Goal: Check status

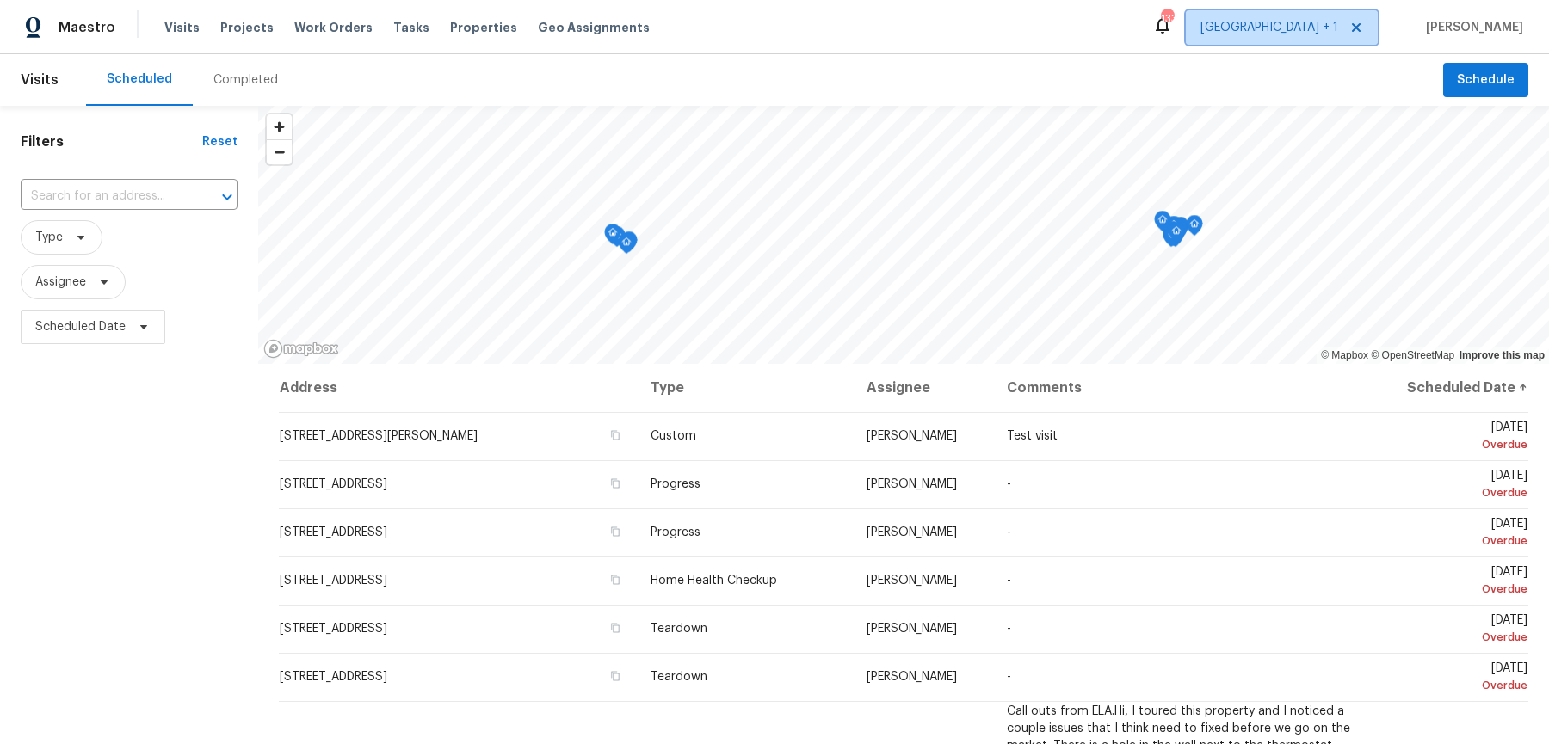
click at [1338, 40] on span "[GEOGRAPHIC_DATA] + 1" at bounding box center [1282, 27] width 192 height 34
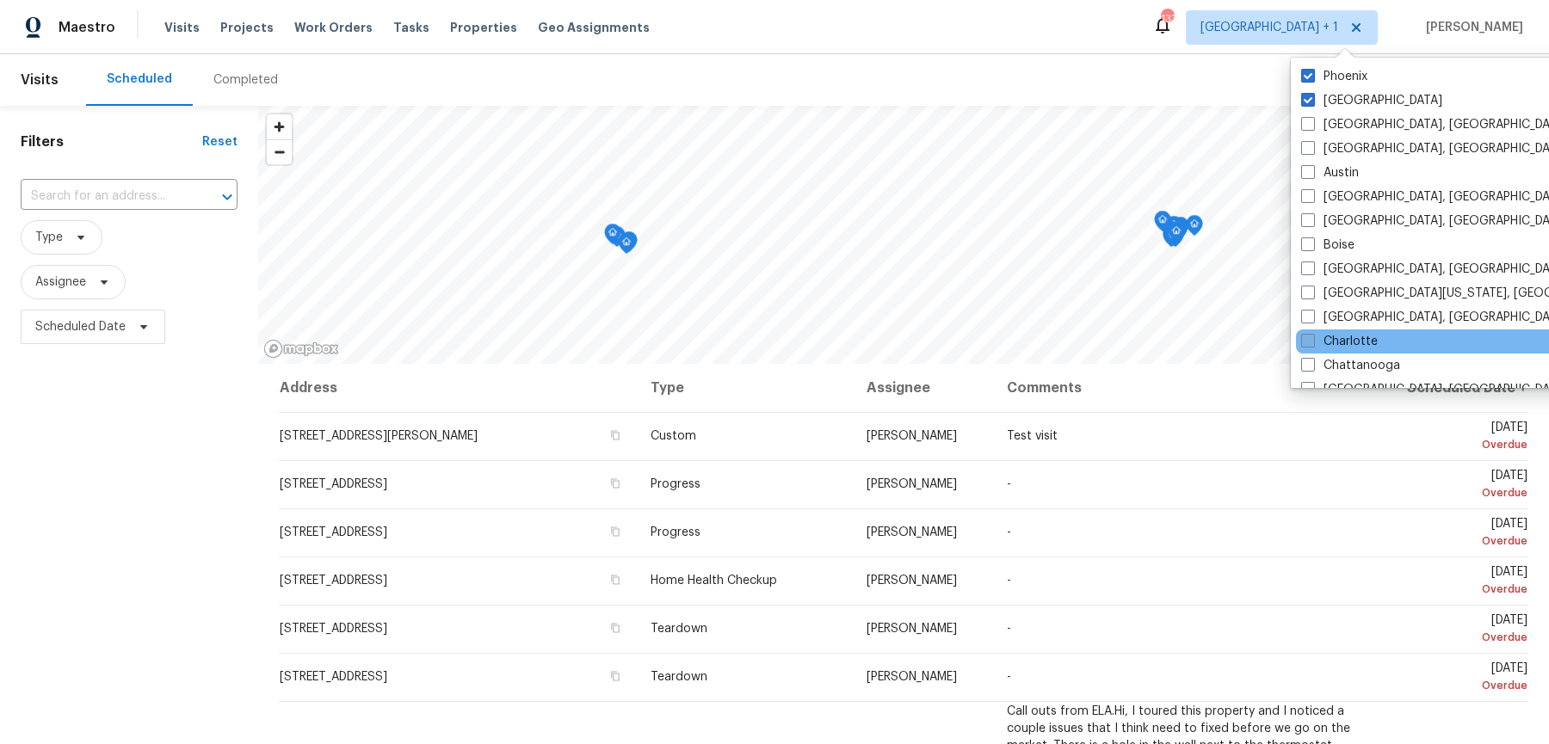
scroll to position [41, 0]
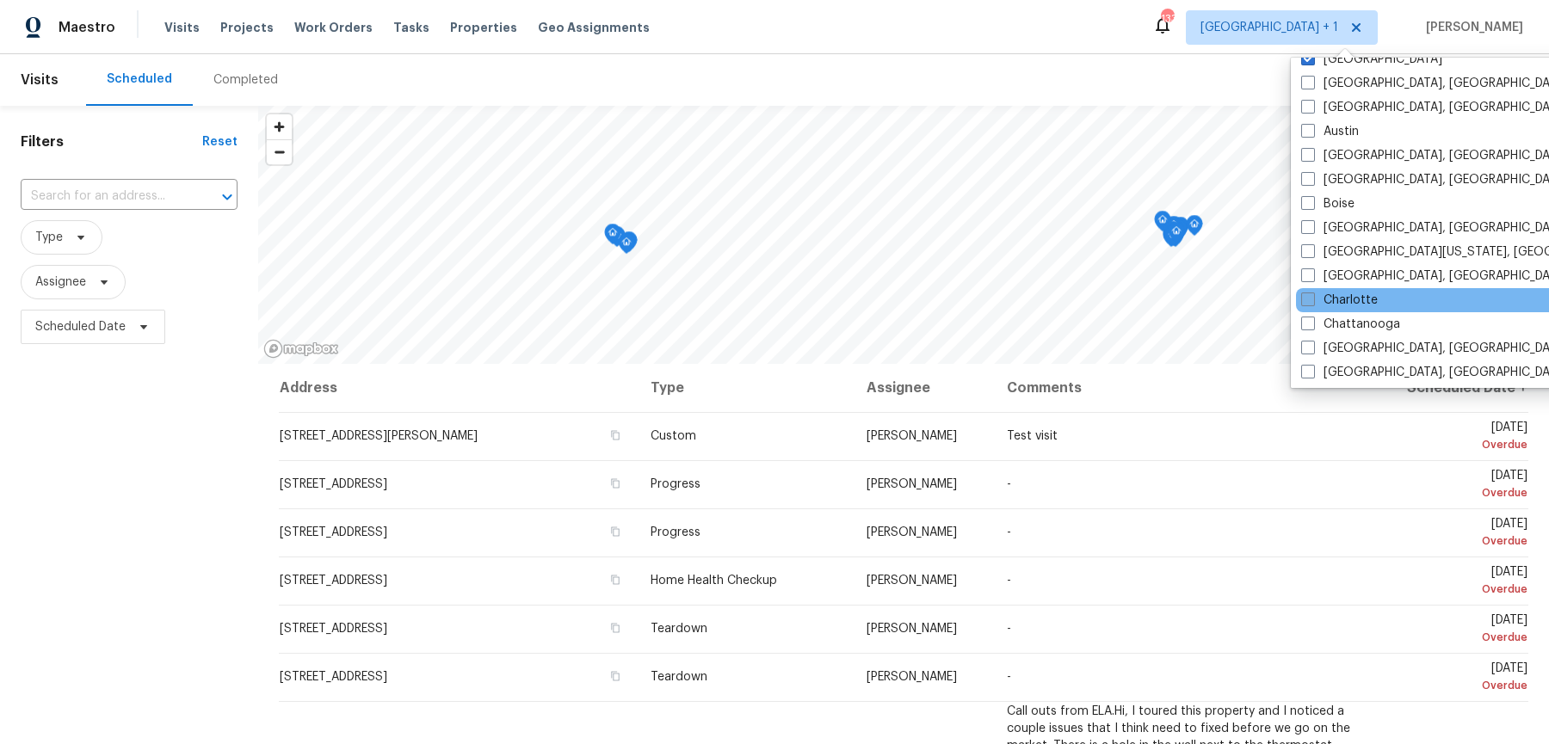
click at [1333, 292] on label "Charlotte" at bounding box center [1339, 300] width 77 height 17
click at [1312, 292] on input "Charlotte" at bounding box center [1306, 297] width 11 height 11
checkbox input "true"
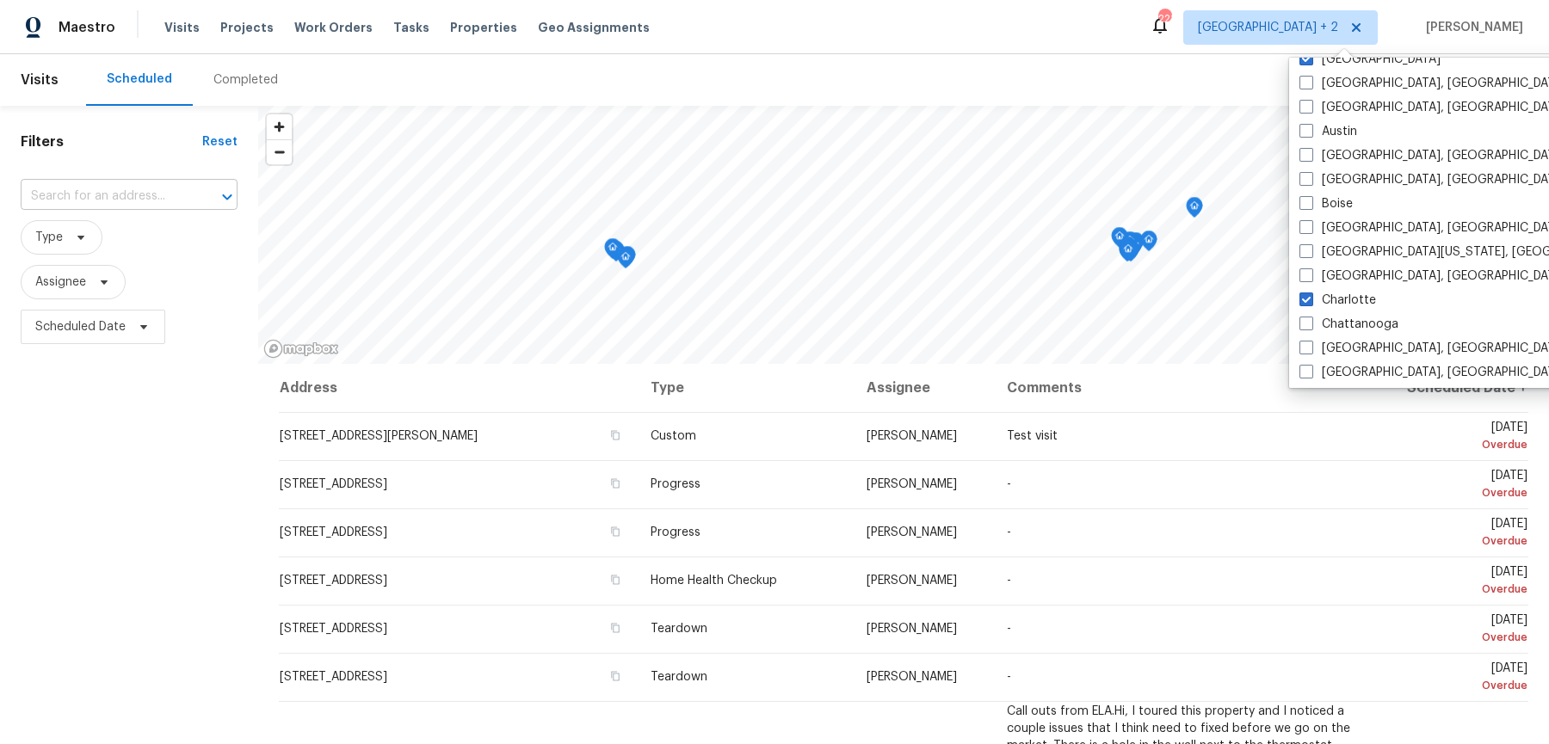
click at [142, 195] on input "text" at bounding box center [105, 196] width 169 height 27
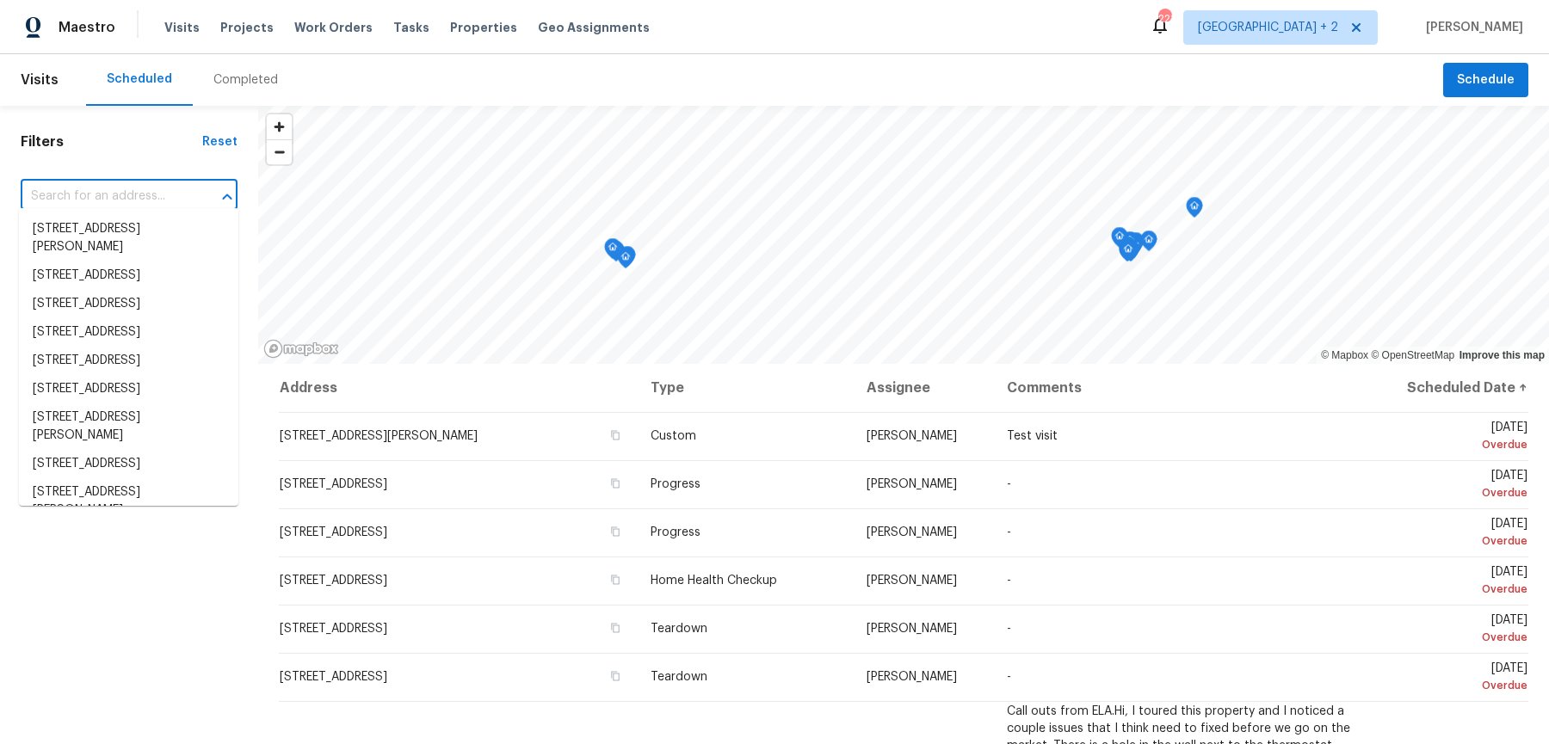
paste input "[STREET_ADDRESS]"
type input "[STREET_ADDRESS]"
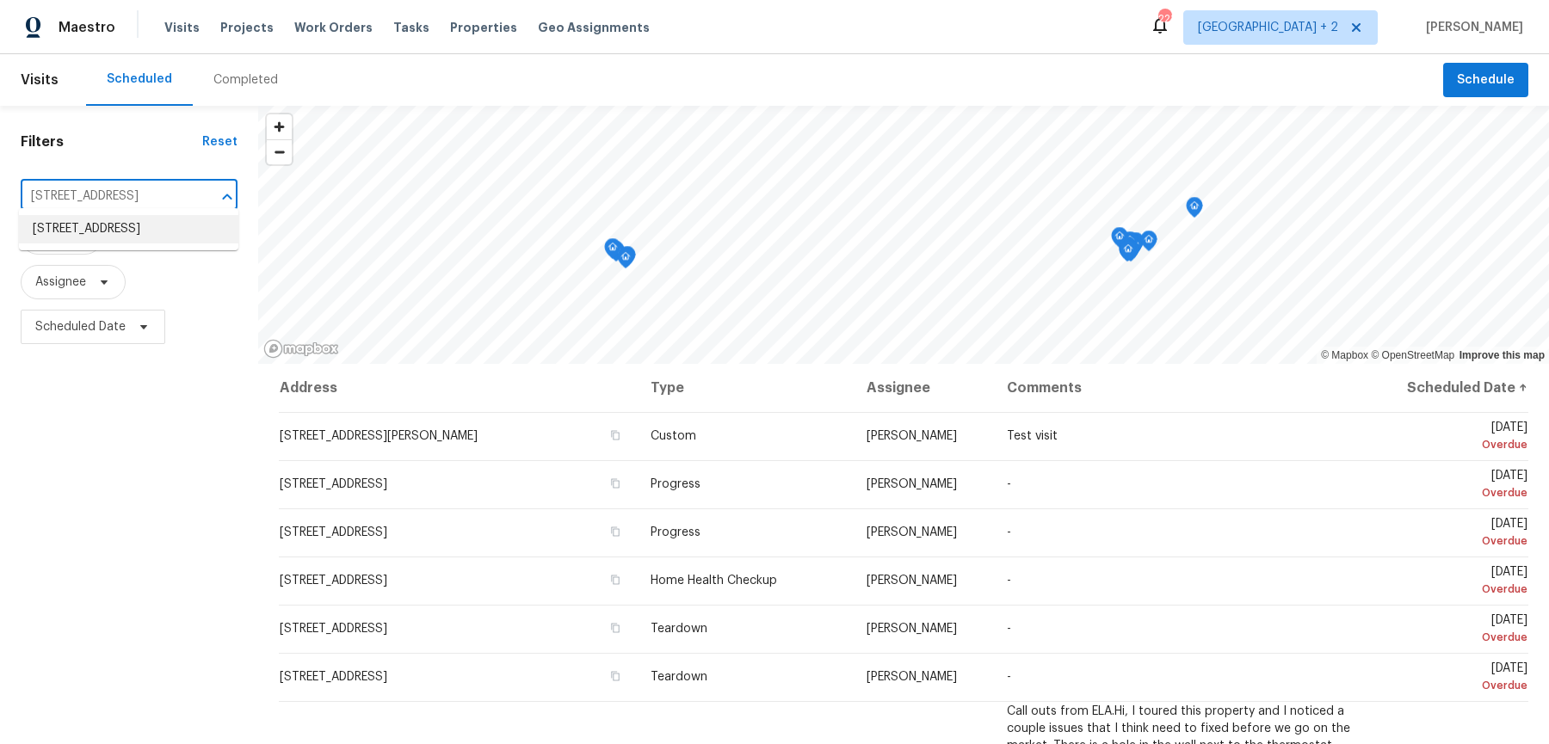
click at [131, 229] on li "[STREET_ADDRESS]" at bounding box center [128, 229] width 219 height 28
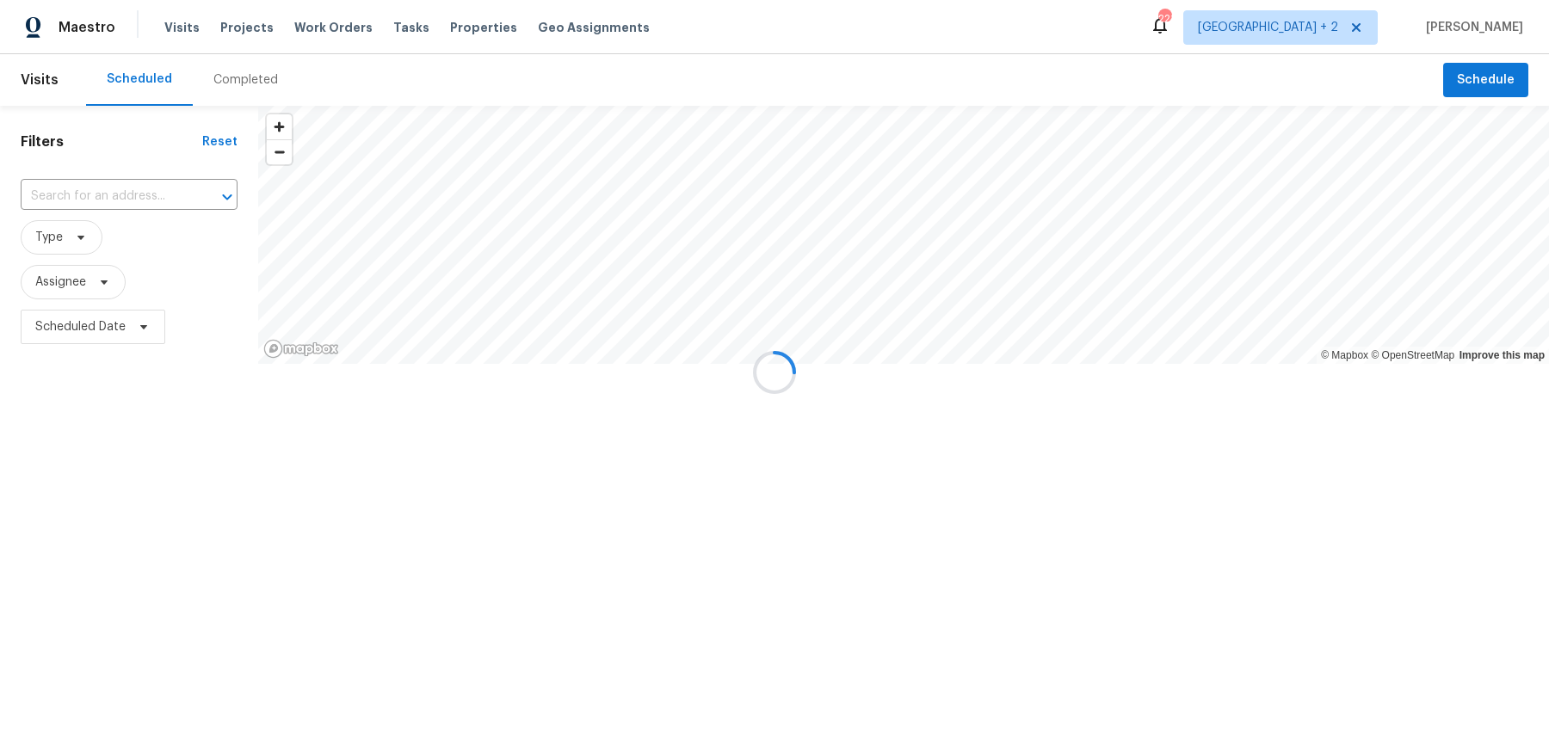
type input "[STREET_ADDRESS]"
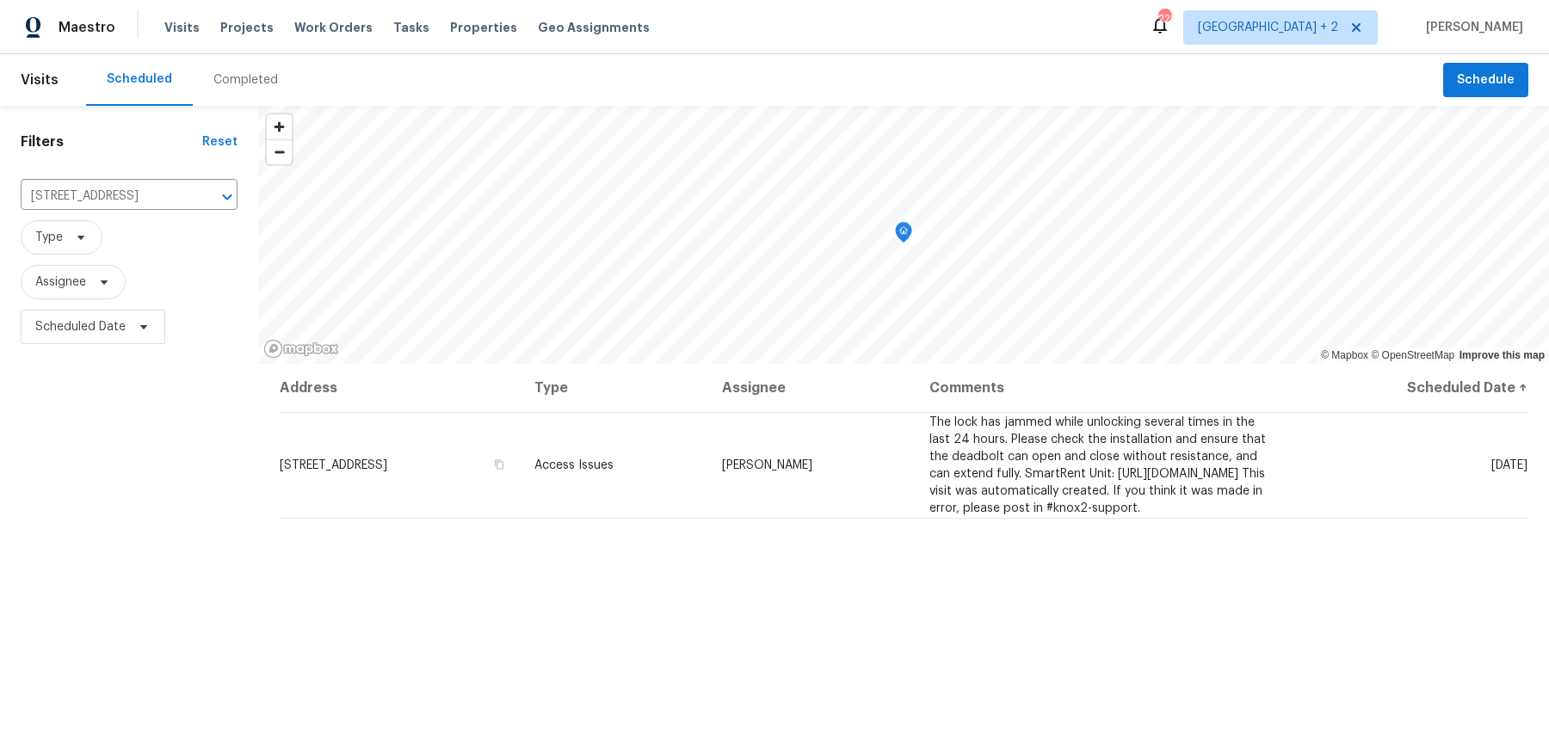
click at [224, 78] on div "Completed" at bounding box center [245, 79] width 65 height 17
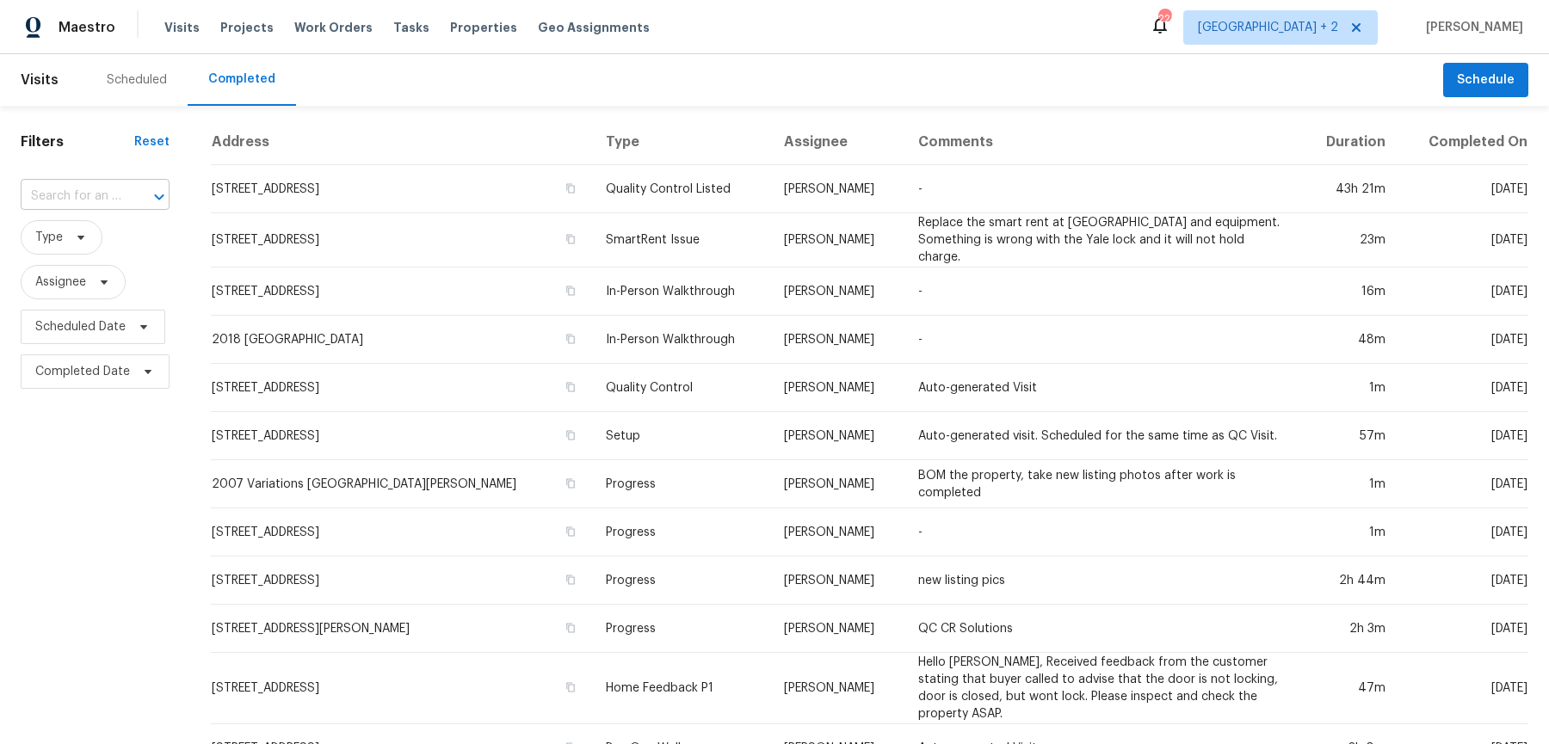
click at [108, 188] on input "text" at bounding box center [71, 196] width 101 height 27
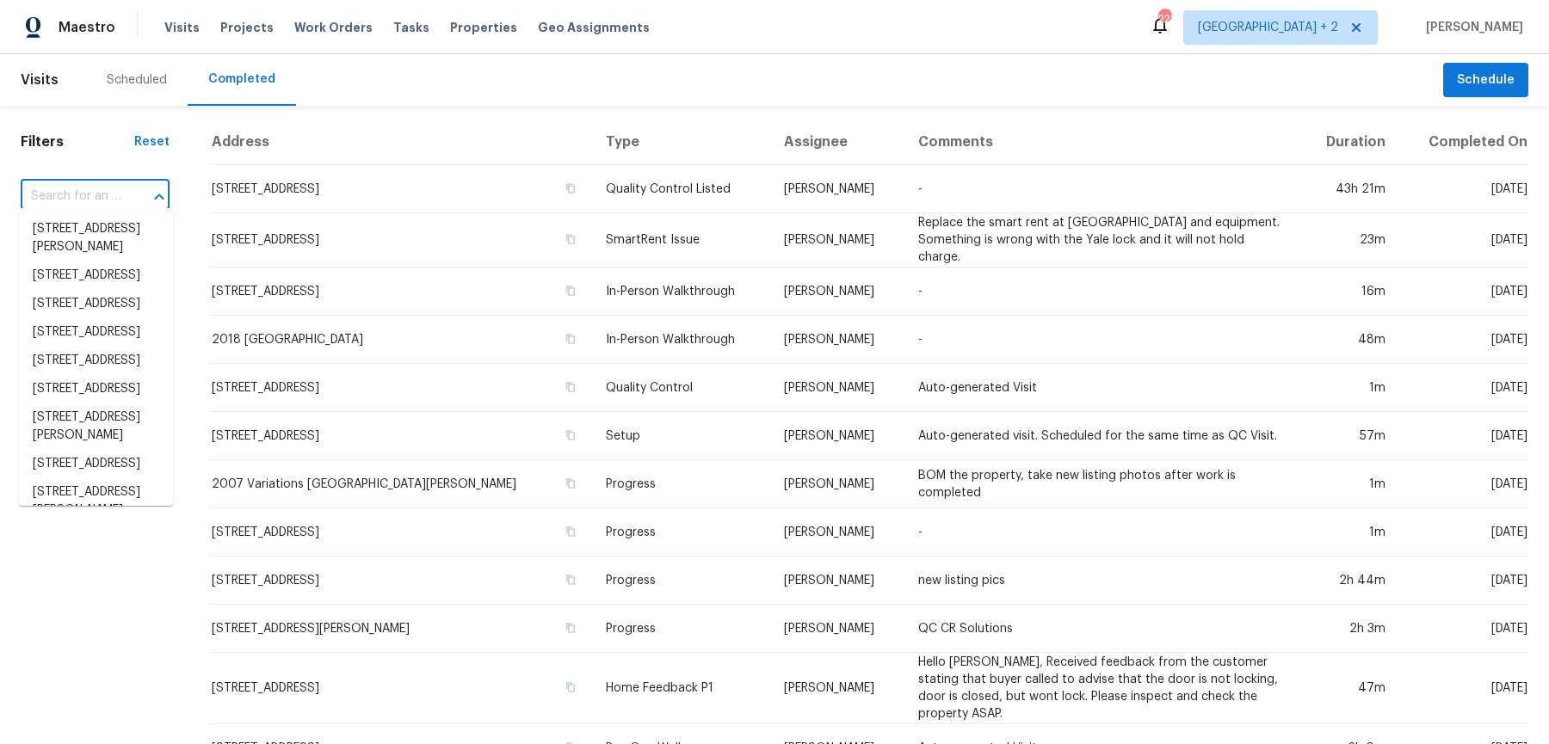
paste input "[STREET_ADDRESS]"
type input "[STREET_ADDRESS]"
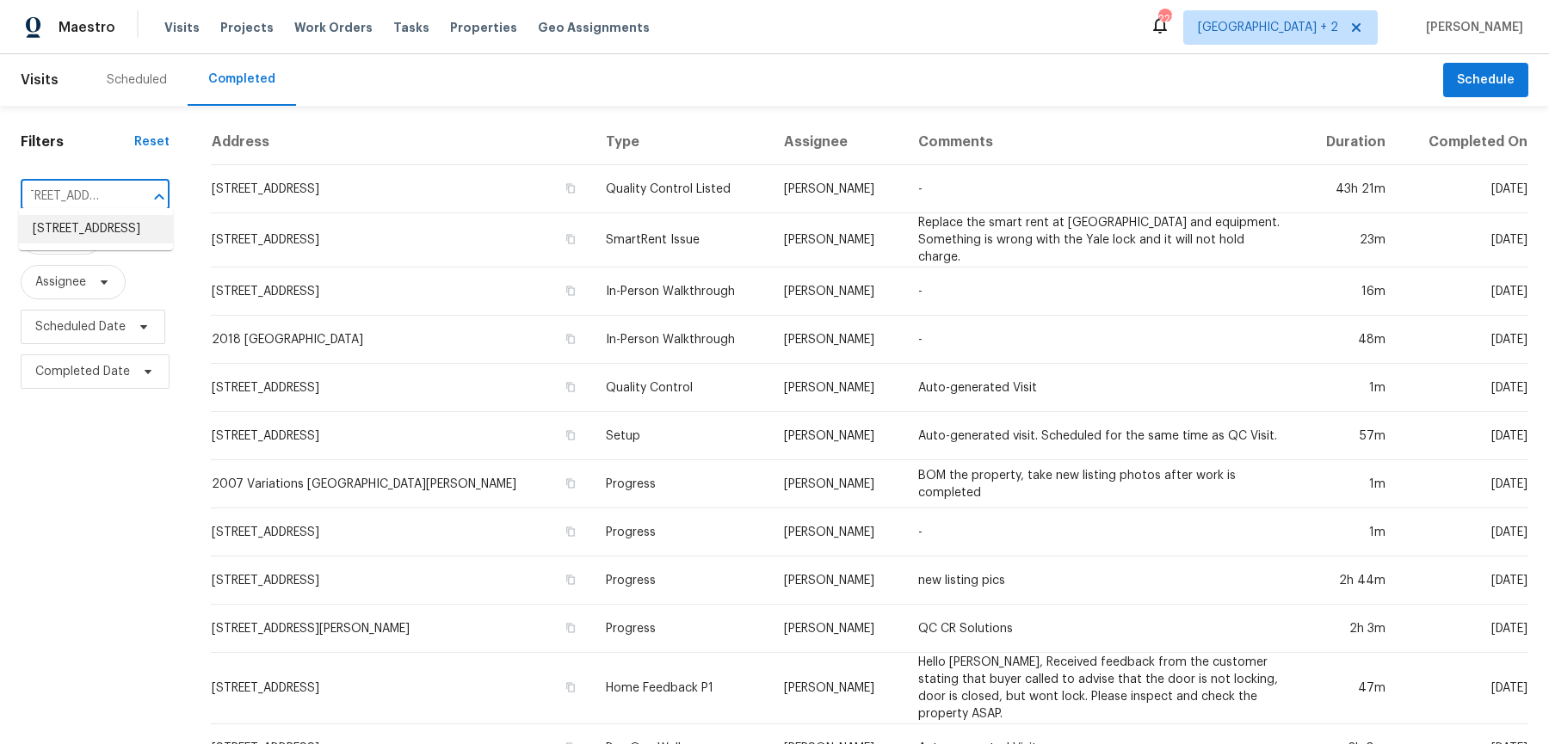
click at [108, 236] on li "[STREET_ADDRESS]" at bounding box center [96, 229] width 154 height 28
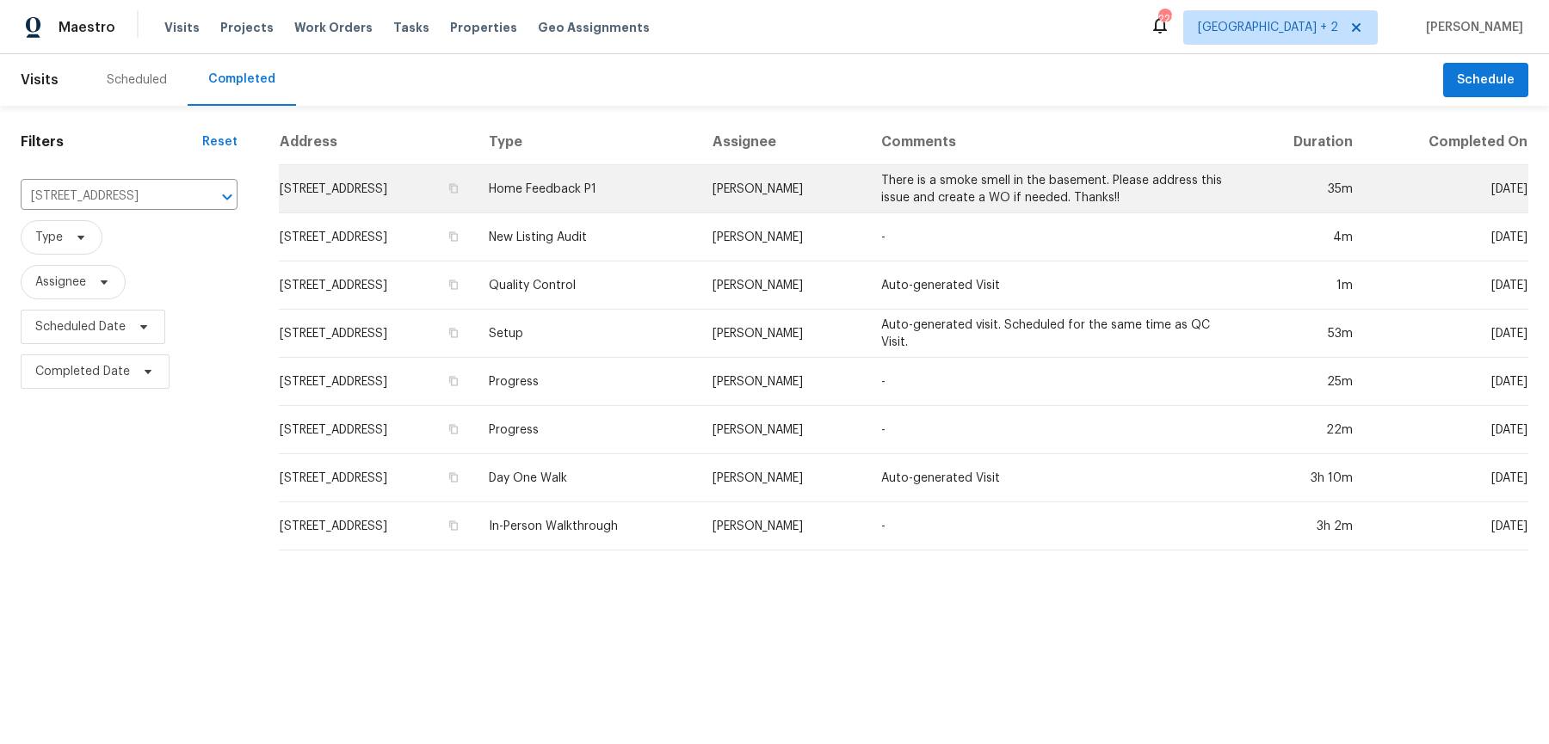
click at [867, 184] on td "[PERSON_NAME]" at bounding box center [783, 189] width 169 height 48
